Goal: Answer question/provide support

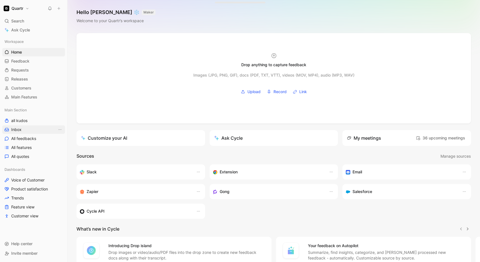
click at [25, 129] on link "Inbox" at bounding box center [33, 129] width 63 height 8
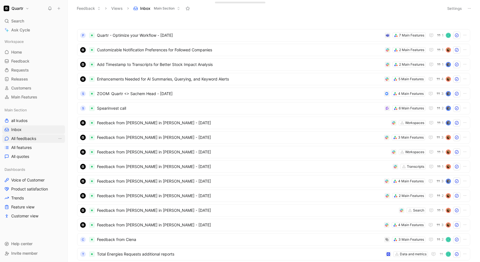
click at [44, 135] on link "All feedbacks" at bounding box center [33, 138] width 63 height 8
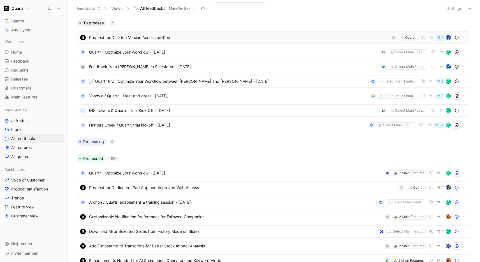
click at [195, 40] on span "Request for Desktop Version Access on iPad" at bounding box center [239, 37] width 300 height 7
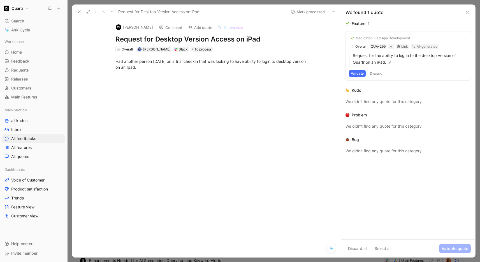
click at [356, 73] on button "Validate" at bounding box center [357, 73] width 17 height 7
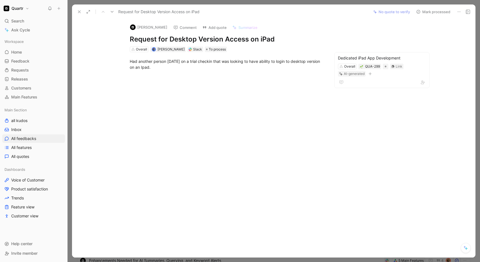
click at [434, 13] on button "Mark processed" at bounding box center [433, 12] width 39 height 8
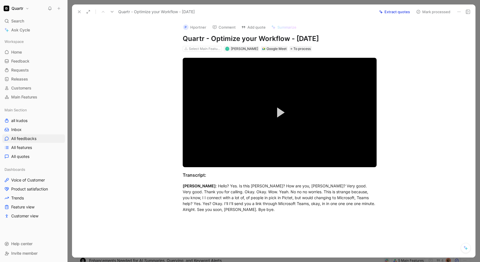
click at [458, 11] on icon at bounding box center [459, 12] width 4 height 4
click at [440, 32] on div "Delete" at bounding box center [435, 32] width 50 height 7
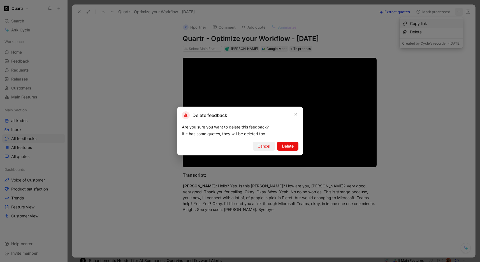
click at [266, 148] on span "Cancel" at bounding box center [264, 146] width 13 height 7
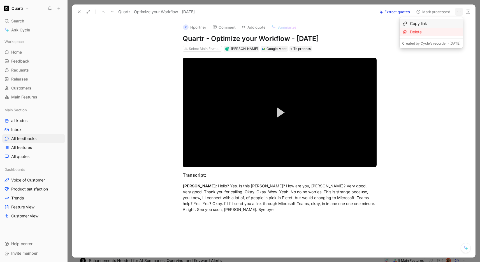
click at [417, 33] on div "Delete" at bounding box center [435, 32] width 50 height 7
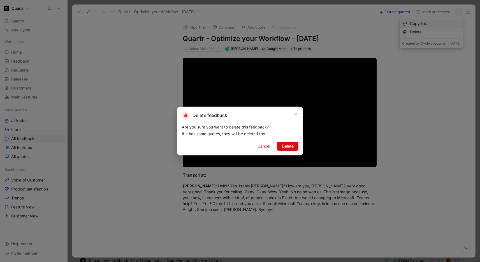
click at [294, 145] on button "Delete" at bounding box center [287, 146] width 21 height 9
